Goal: Navigation & Orientation: Go to known website

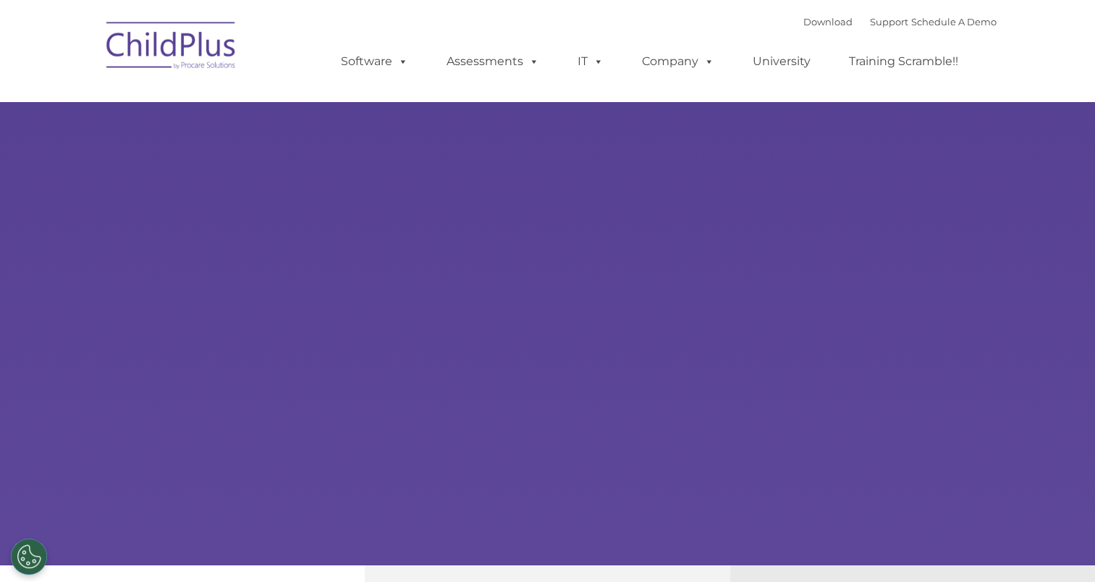
type input ""
select select "MEDIUM"
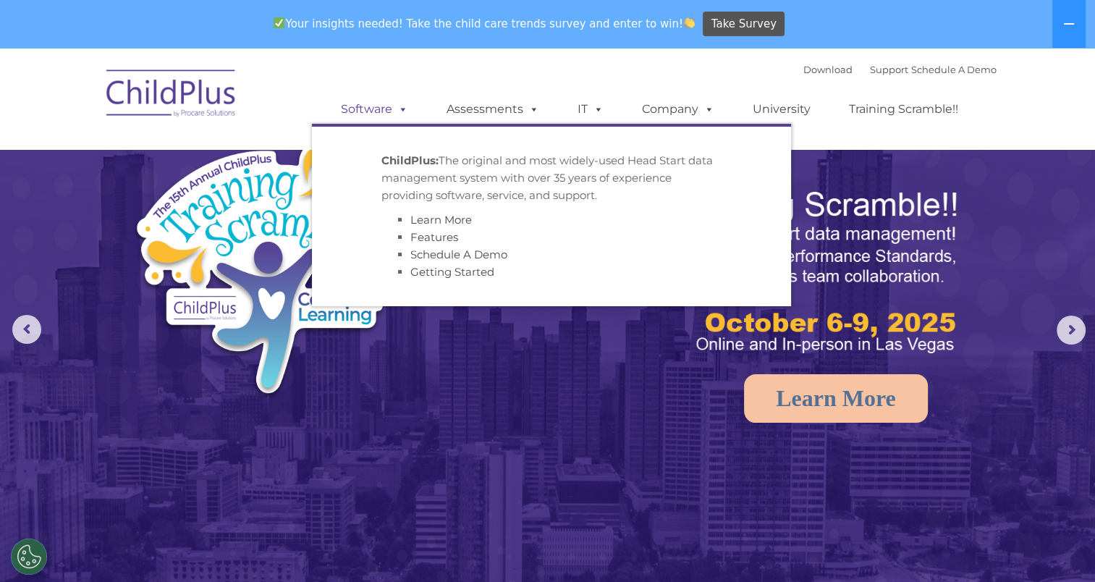
click at [395, 104] on span at bounding box center [400, 109] width 16 height 14
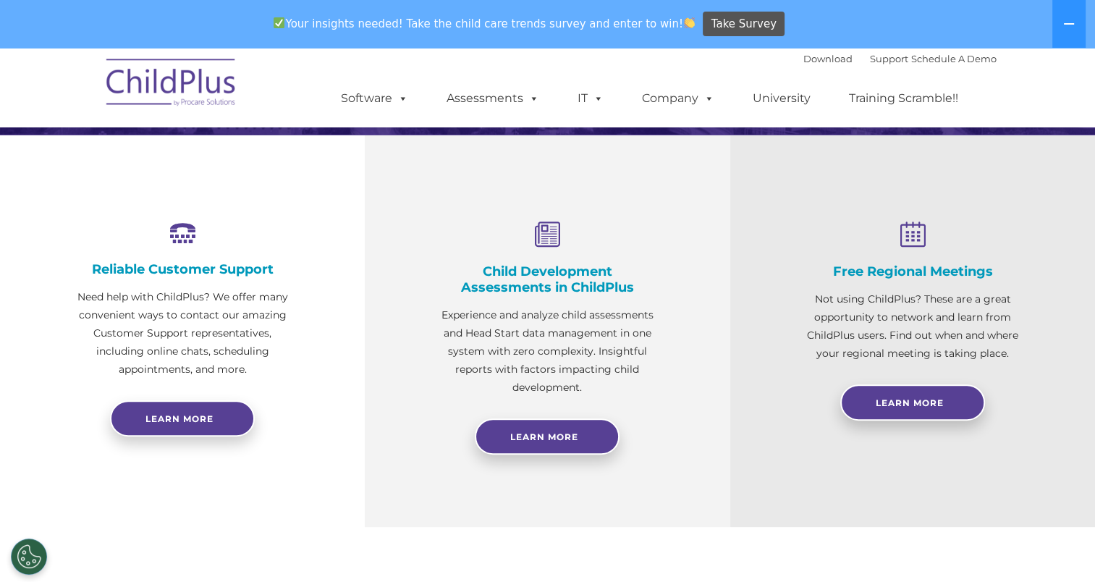
scroll to position [553, 0]
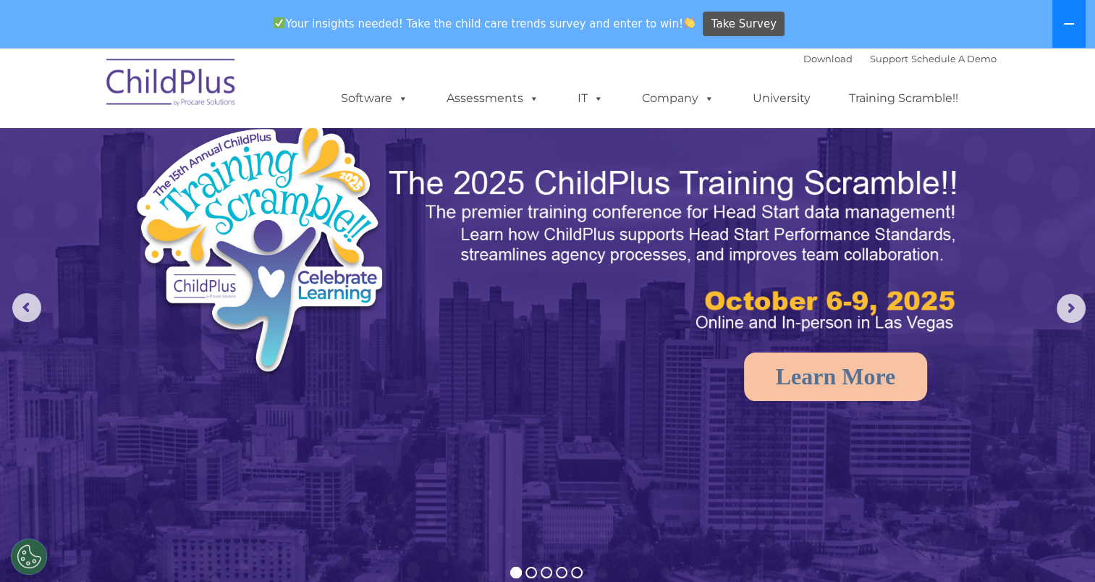
click at [1083, 22] on button at bounding box center [1069, 24] width 33 height 48
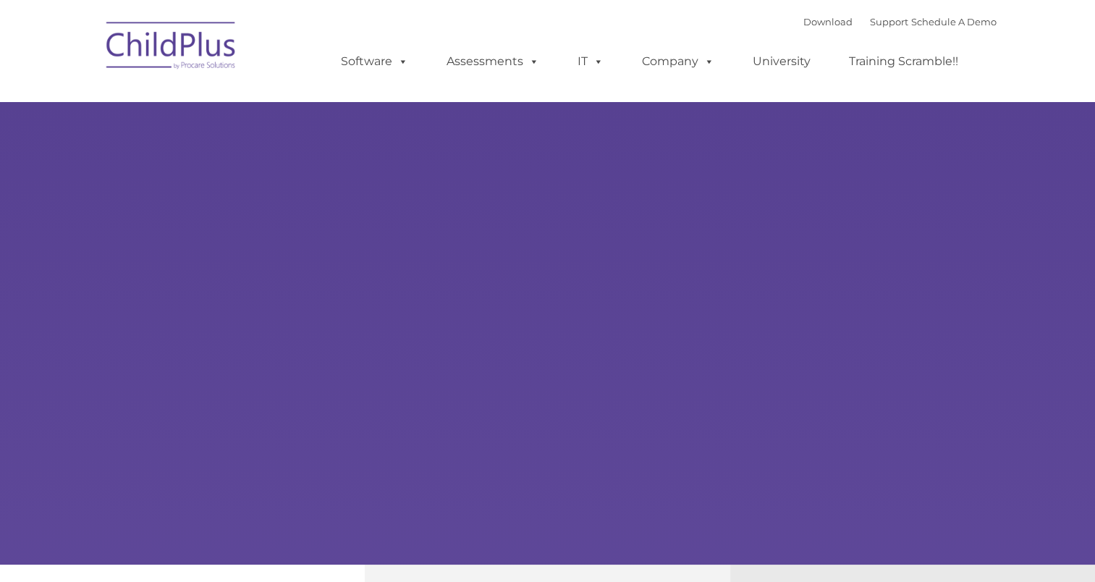
type input ""
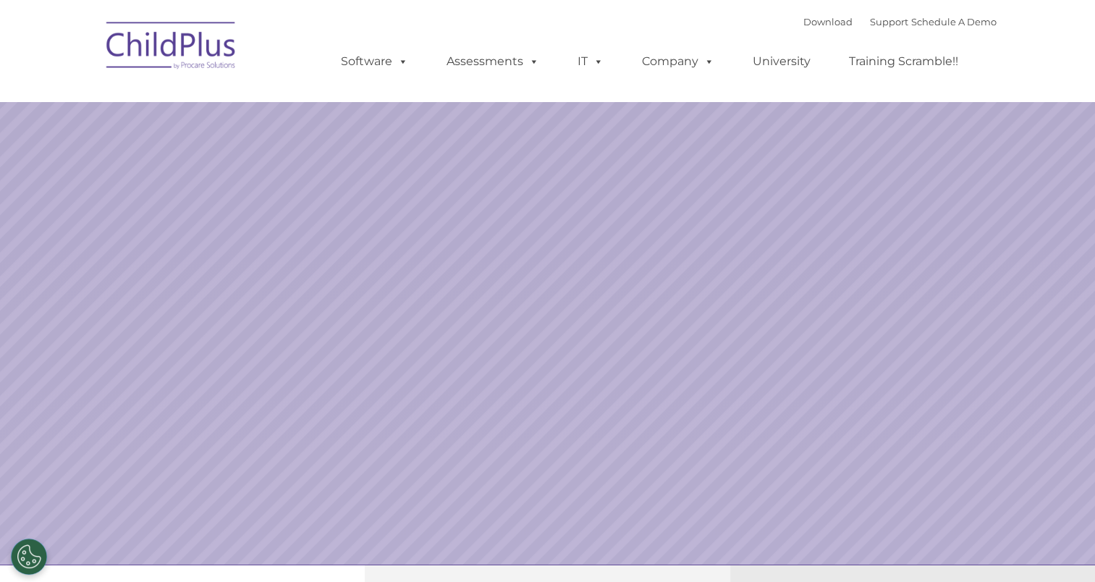
select select "MEDIUM"
